Goal: Task Accomplishment & Management: Complete application form

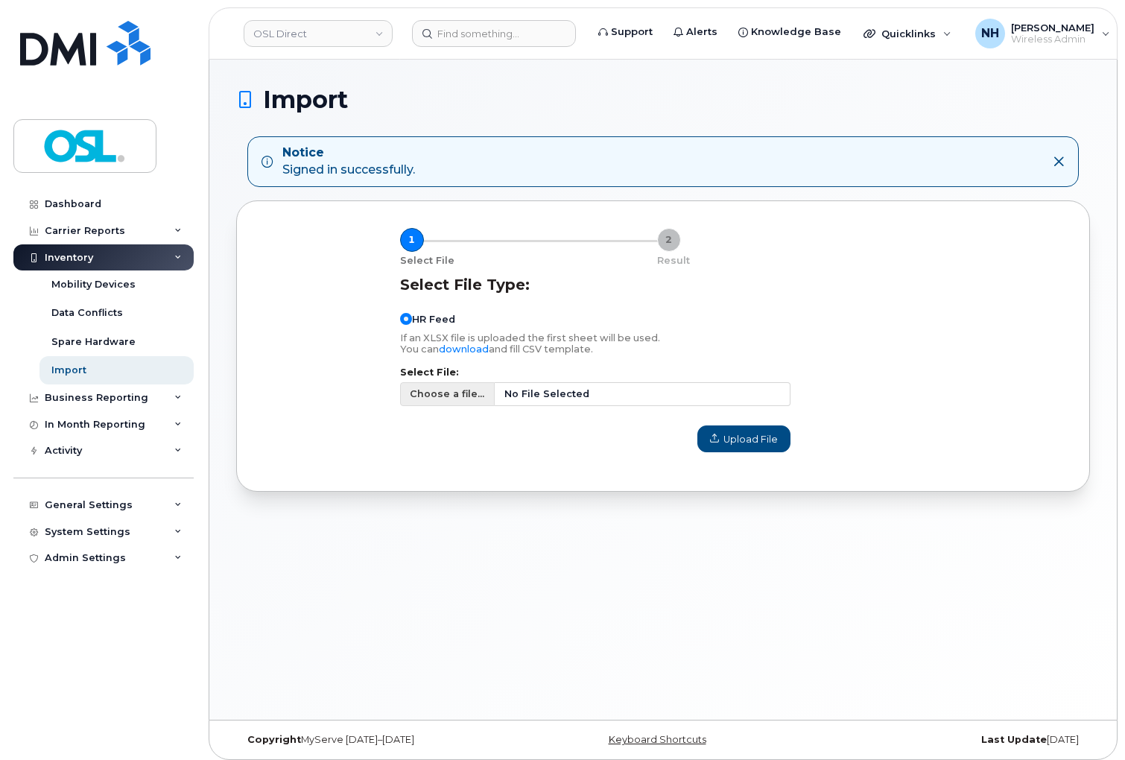
click at [577, 386] on span "No File Selected" at bounding box center [642, 394] width 295 height 24
click at [577, 386] on input "Choose a file... No File Selected" at bounding box center [595, 394] width 390 height 24
type input "C:\fakepath\Simplex Import - 08.18-08.20.csv"
click at [779, 457] on div "Select File Type: HR Feed If an XLSX file is uploaded the first sheet will be u…" at bounding box center [595, 364] width 408 height 195
click at [775, 447] on button "Upload File" at bounding box center [743, 438] width 93 height 27
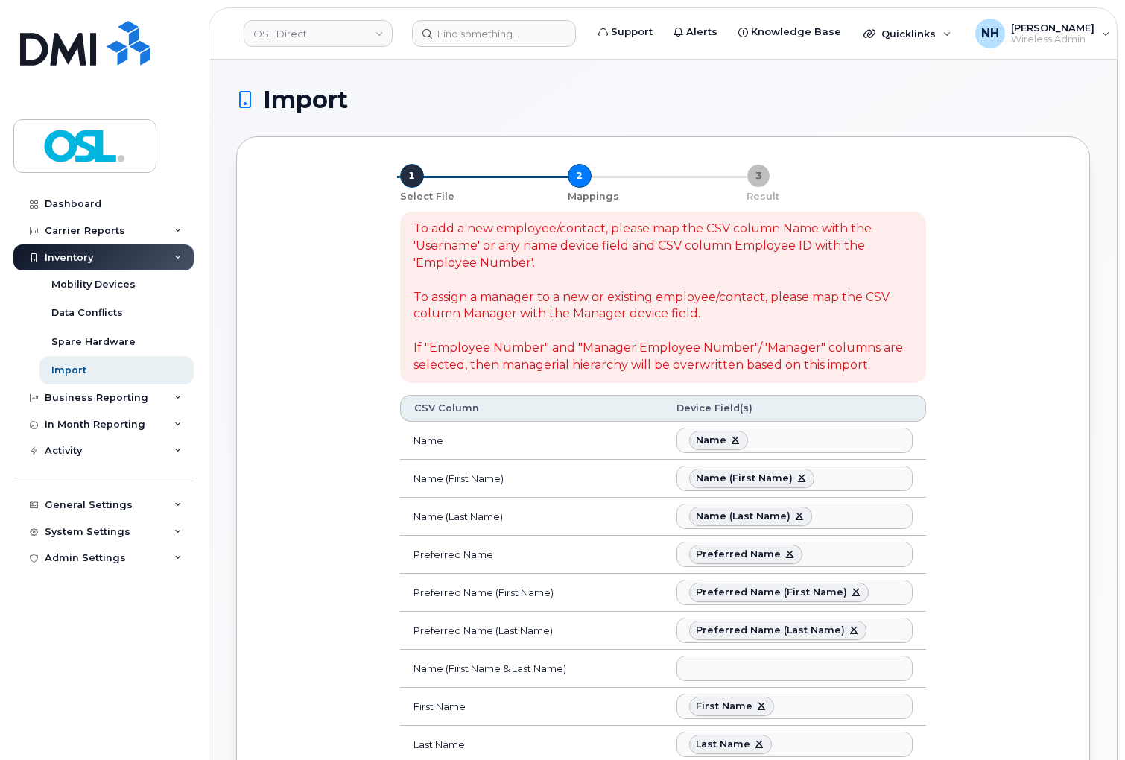
select select
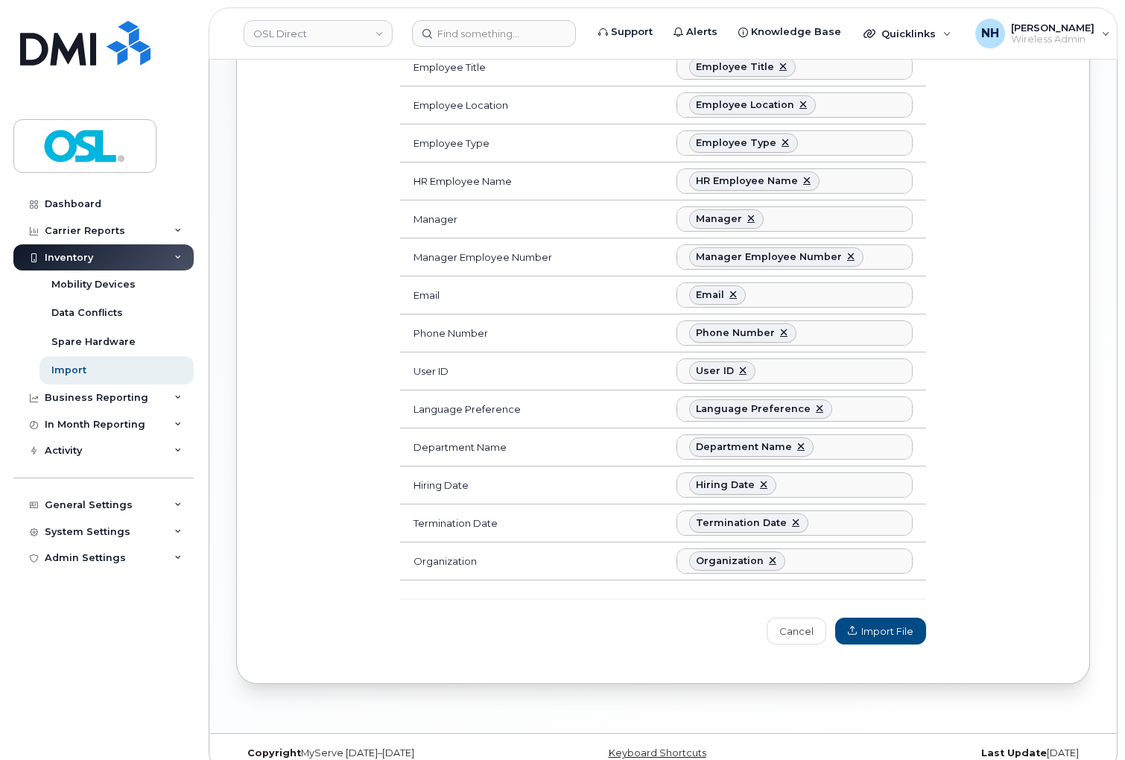
scroll to position [818, 0]
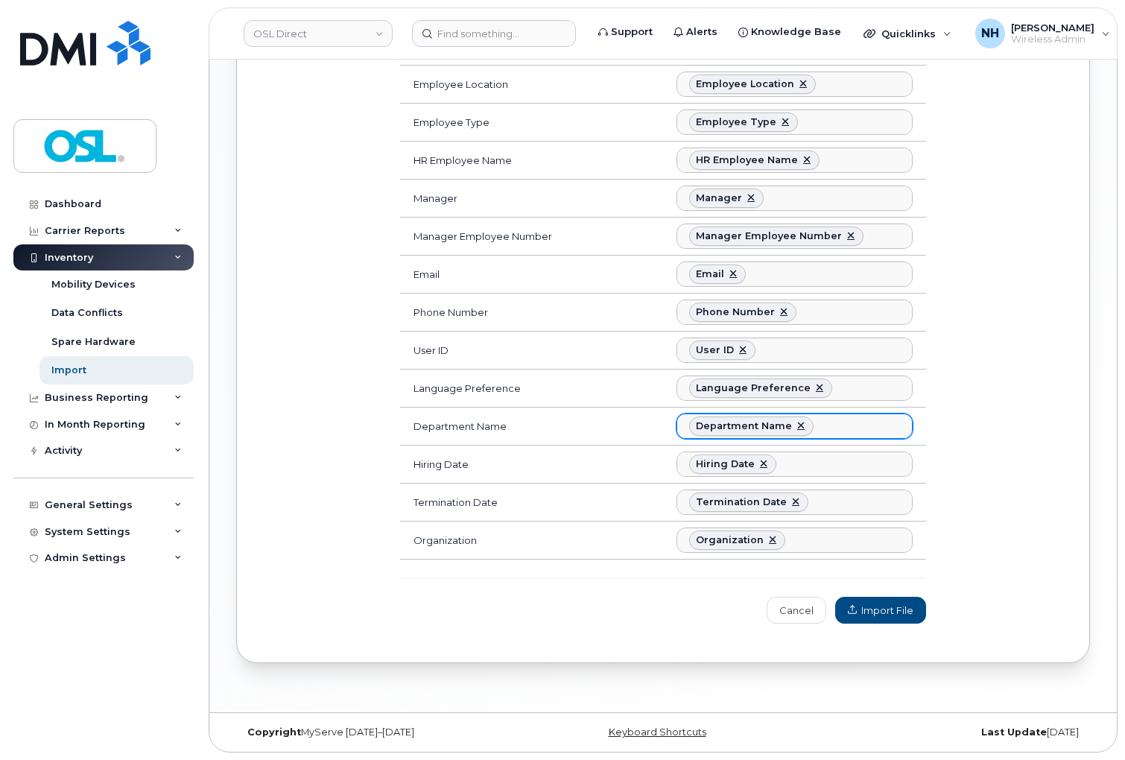
click at [828, 426] on ul "Department Name" at bounding box center [794, 426] width 235 height 24
type input "acc"
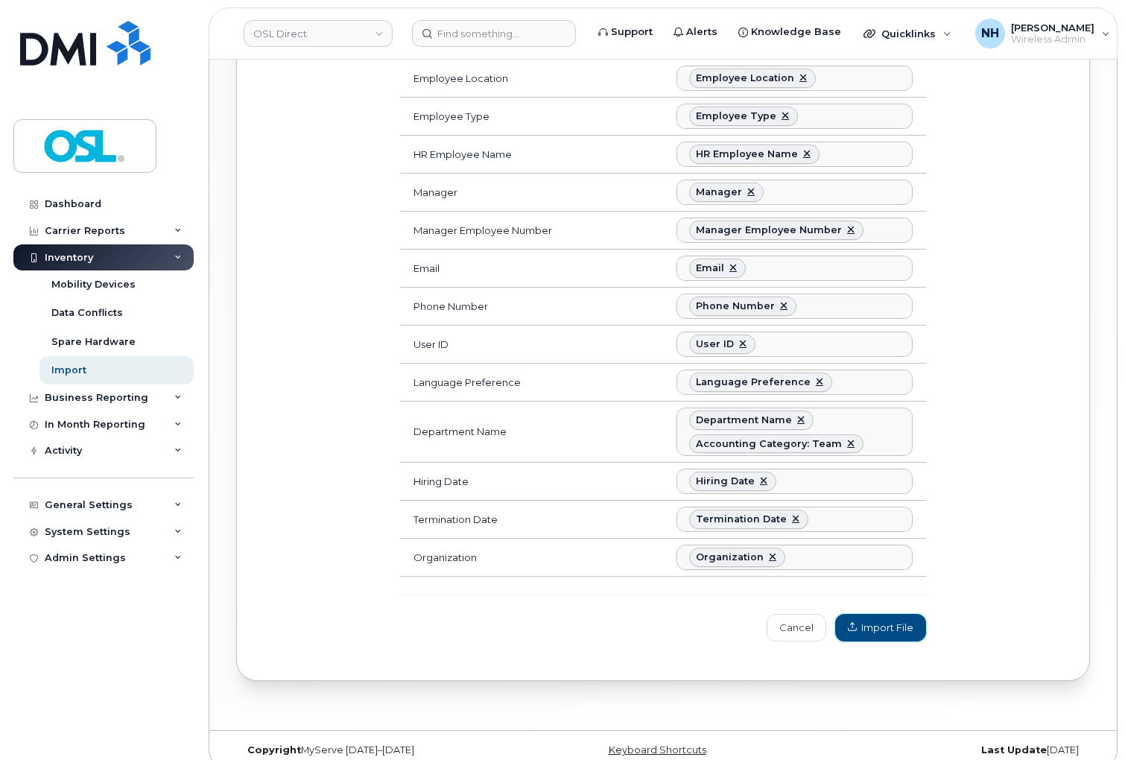
click at [861, 630] on span "Import File" at bounding box center [881, 628] width 66 height 14
